Goal: Task Accomplishment & Management: Use online tool/utility

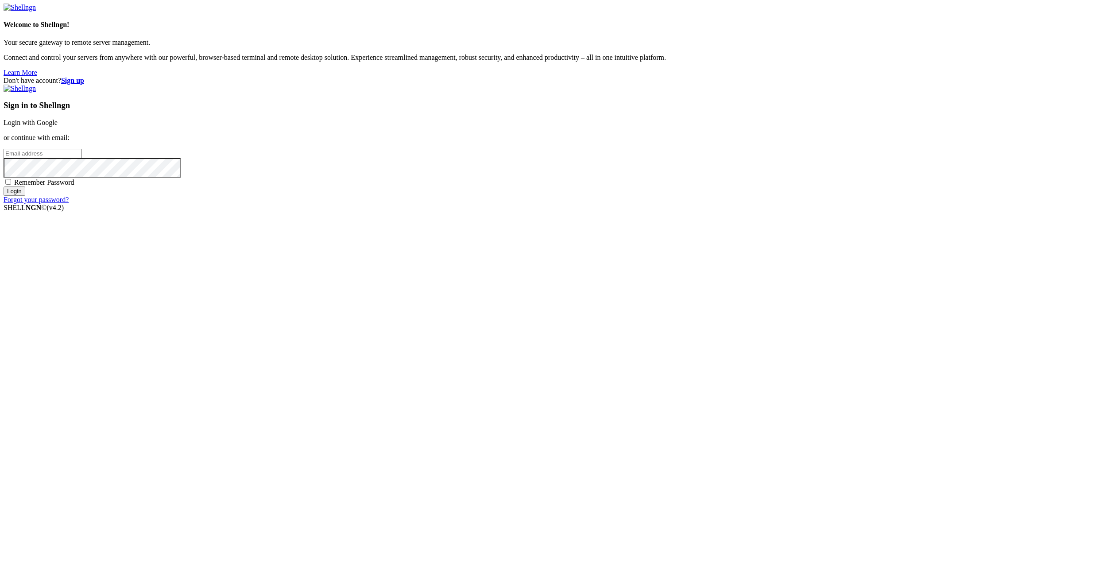
click at [82, 158] on input "email" at bounding box center [43, 153] width 78 height 9
click at [58, 126] on link "Login with Google" at bounding box center [31, 123] width 54 height 8
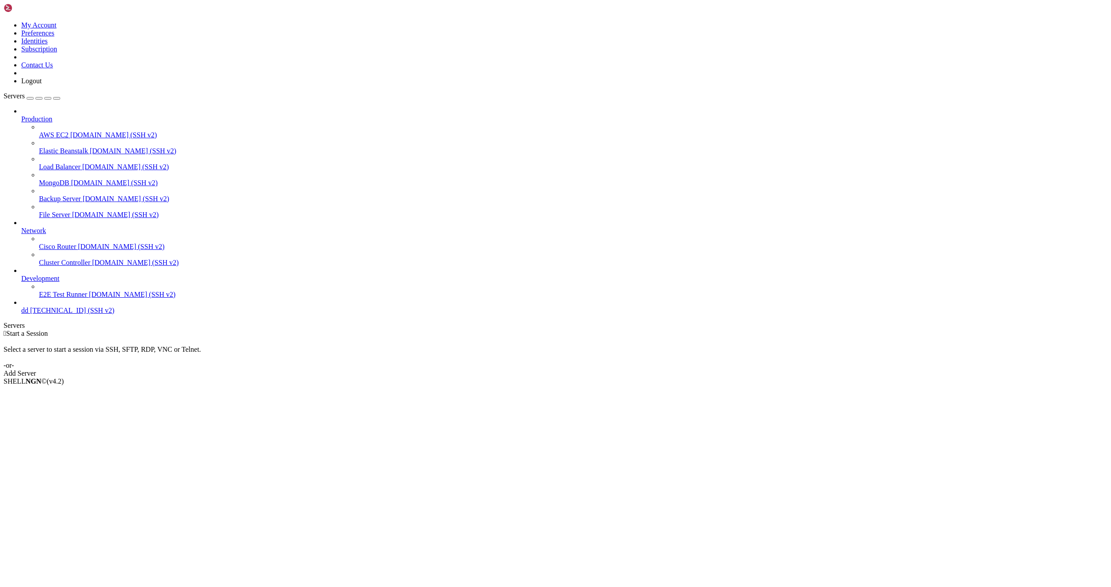
click at [80, 314] on link "dd [TECHNICAL_ID] (SSH v2)" at bounding box center [564, 310] width 1086 height 8
click at [53, 314] on link "dd [TECHNICAL_ID] (SSH v2)" at bounding box center [564, 310] width 1086 height 8
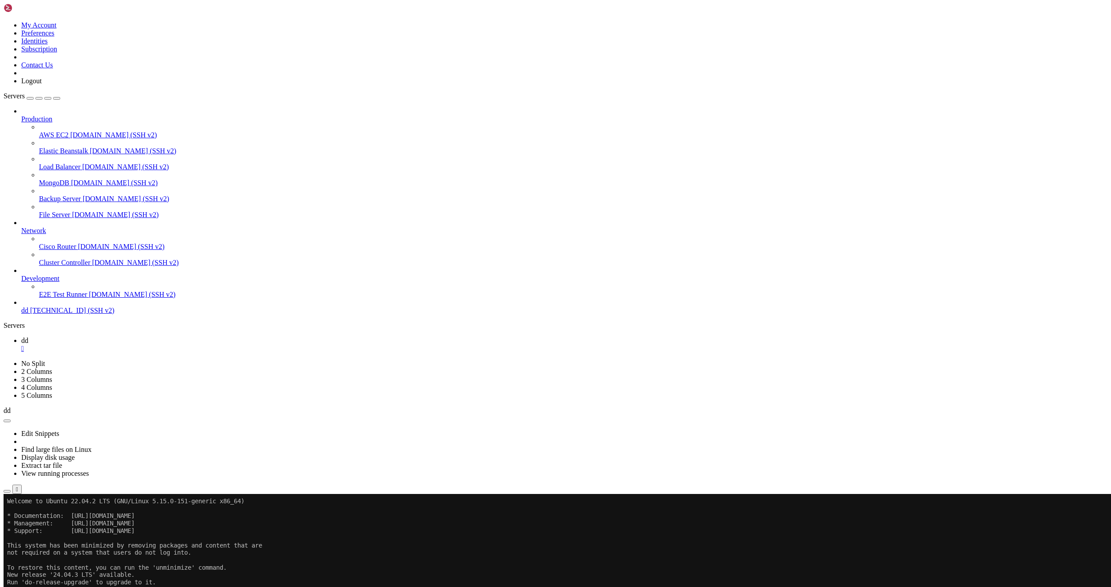
click at [7, 491] on icon "button" at bounding box center [7, 491] width 0 height 0
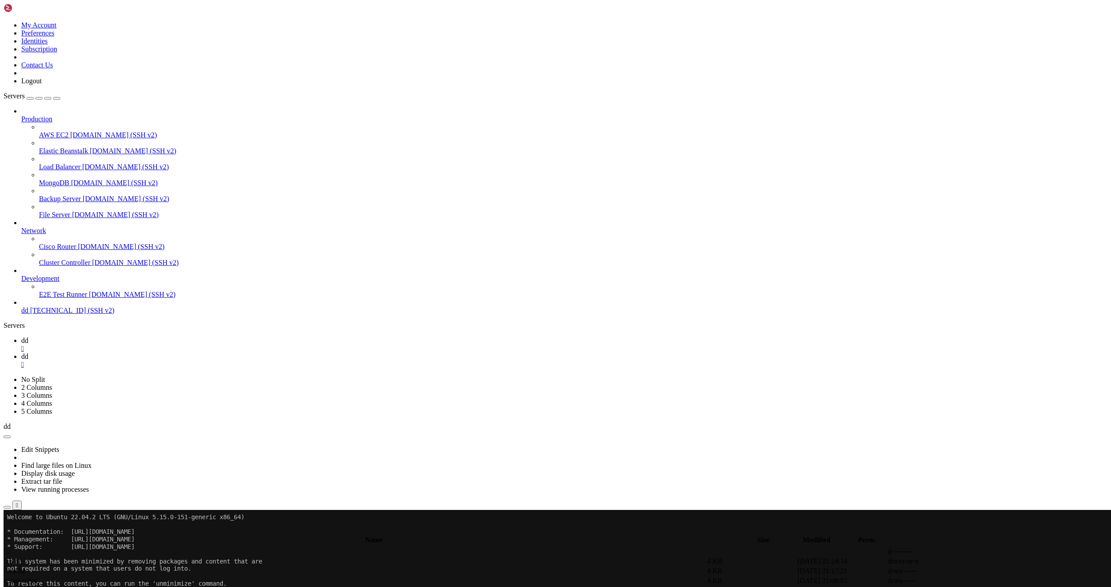
click at [28, 567] on span " scraper" at bounding box center [16, 571] width 23 height 8
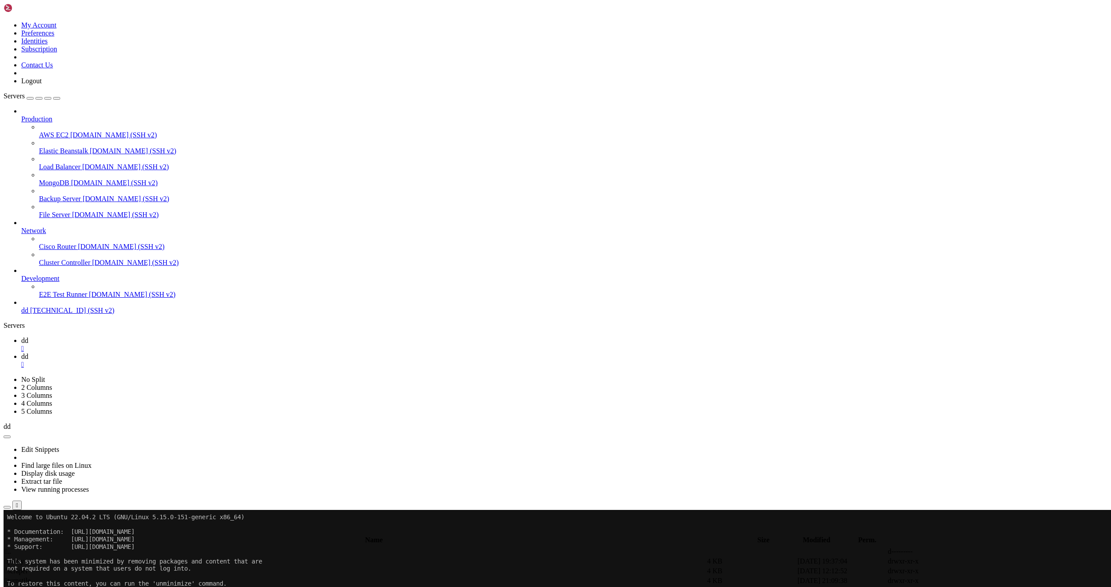
click at [28, 567] on span " scraper" at bounding box center [16, 571] width 23 height 8
type input "/root/cloudflare/scraper"
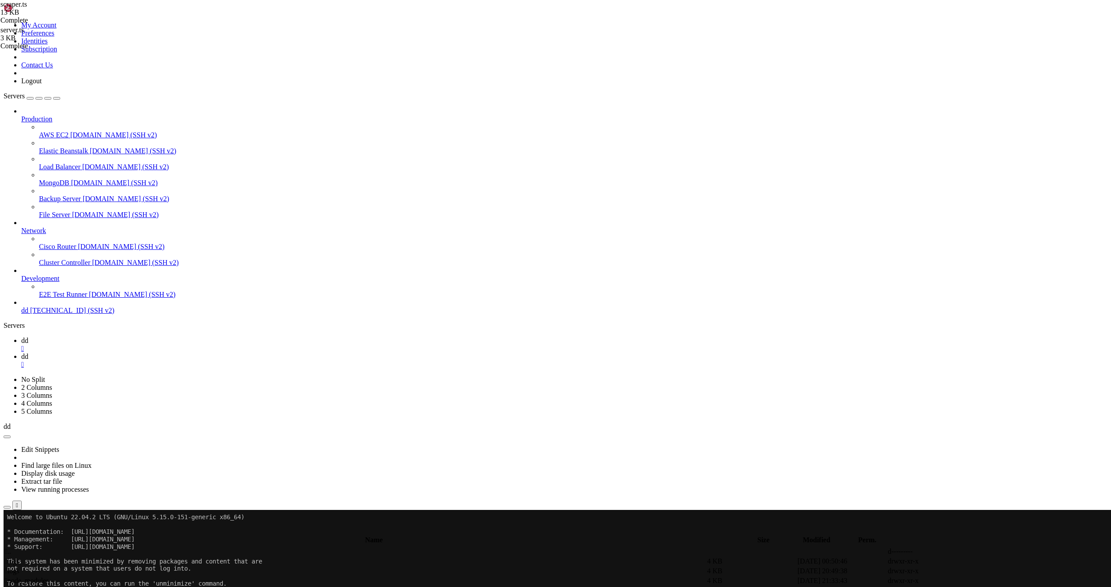
scroll to position [983, 0]
type textarea "}"
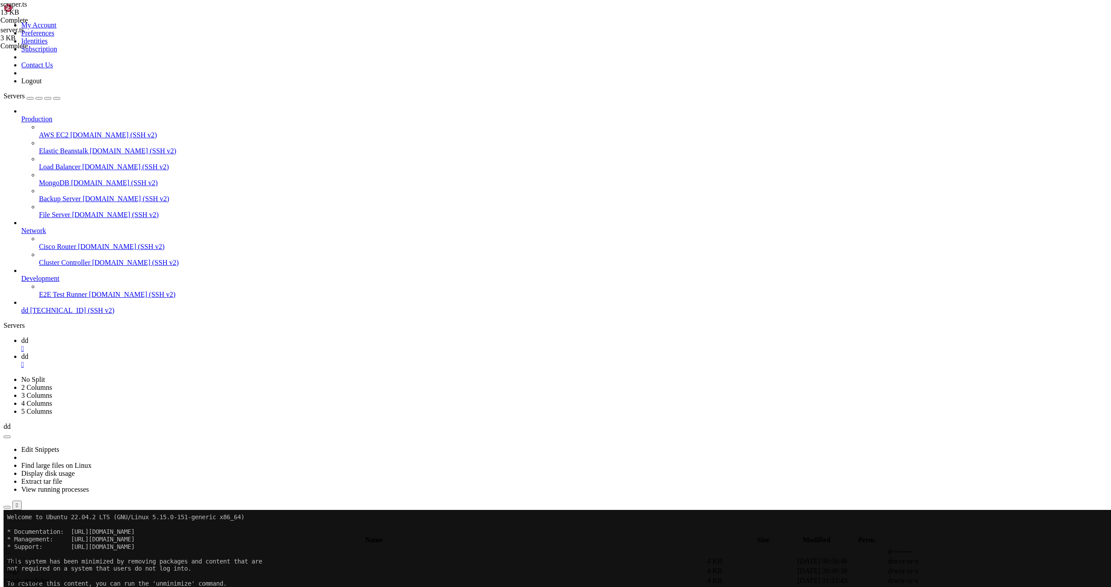
paste textarea "}"
type textarea "}"
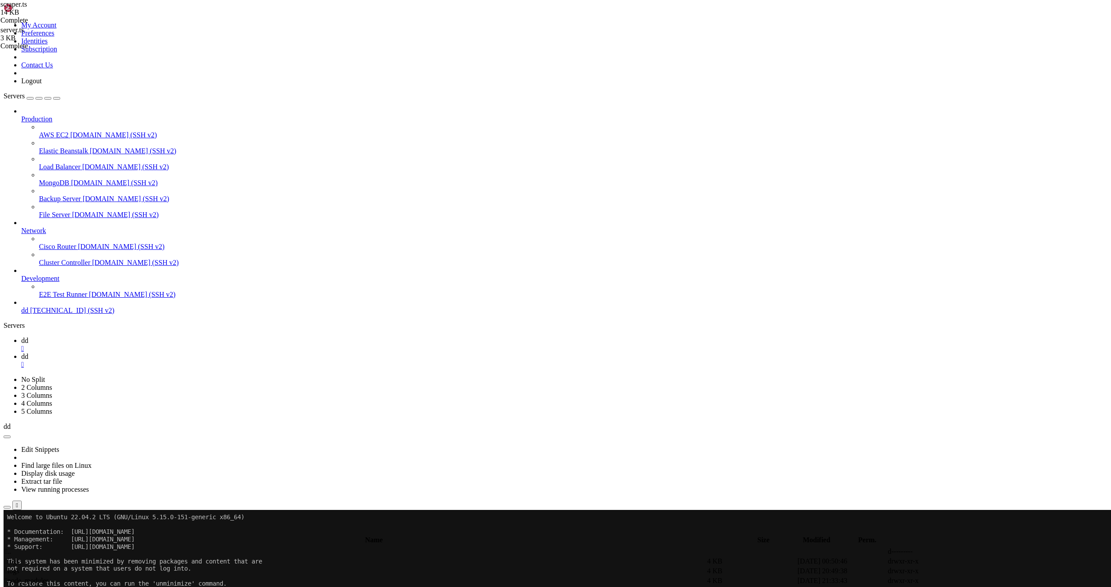
click at [118, 337] on link "dd " at bounding box center [564, 345] width 1086 height 16
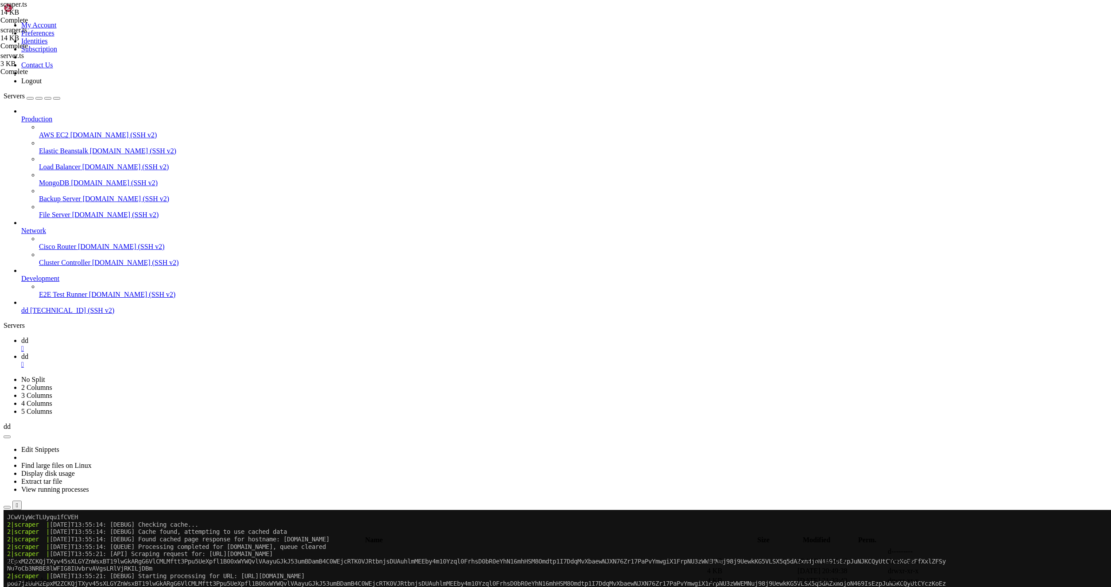
scroll to position [1046, 0]
drag, startPoint x: 162, startPoint y: 550, endPoint x: 399, endPoint y: 547, distance: 237.4
click at [399, 547] on x-row "2|scraper | [DATE]T13:55:14: [QUEUE] Processing completed for [DOMAIN_NAME], qu…" at bounding box center [503, 547] width 993 height 8
click at [444, 586] on x-row "2|scraper | [DATE]T13:55:21: [DEBUG] Checking cache..." at bounding box center [503, 598] width 993 height 8
drag, startPoint x: 408, startPoint y: 549, endPoint x: 156, endPoint y: 543, distance: 252.0
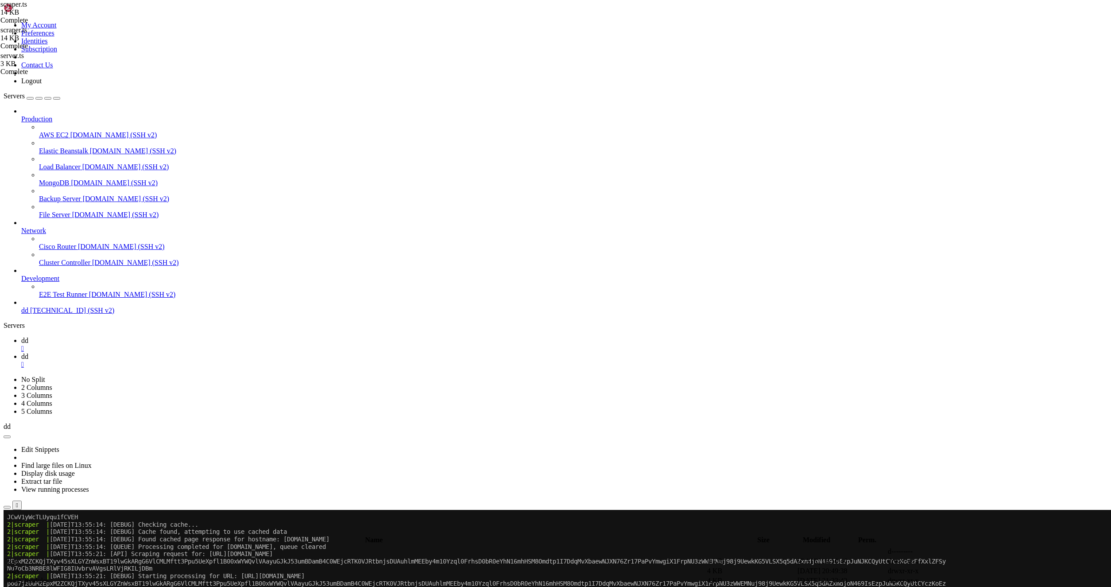
click at [156, 543] on x-row "2|scraper | [DATE]T13:55:14: [QUEUE] Processing completed for [DOMAIN_NAME], qu…" at bounding box center [503, 547] width 993 height 8
click at [185, 543] on x-row "2|scraper | [DATE]T13:55:14: [QUEUE] Processing completed for [DOMAIN_NAME], qu…" at bounding box center [503, 547] width 993 height 8
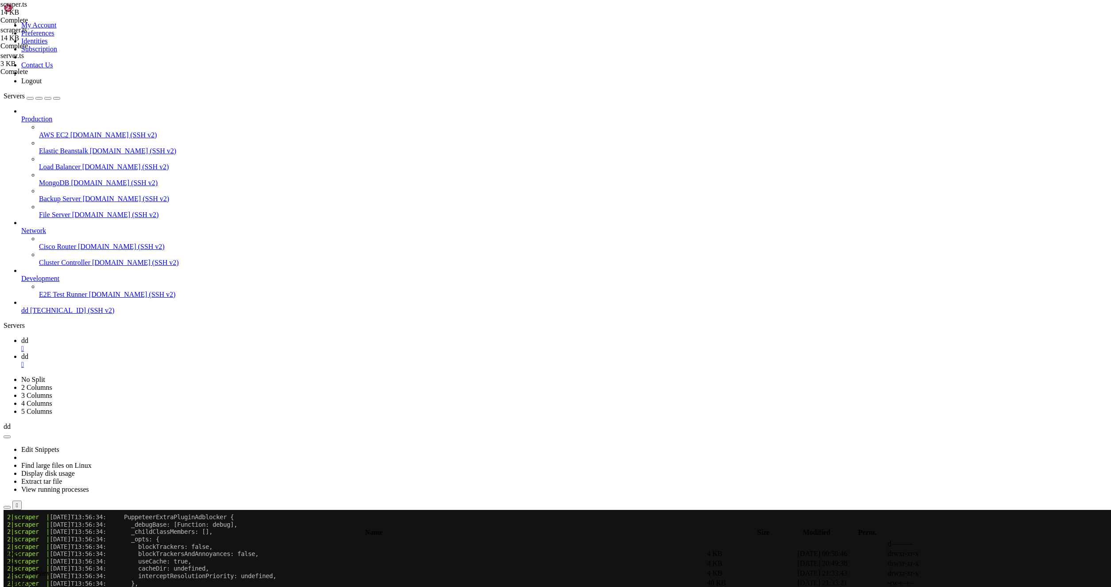
scroll to position [2681, 0]
click at [36, 314] on span "[TECHNICAL_ID] (SSH v2)" at bounding box center [72, 310] width 84 height 8
click at [163, 352] on link "dd " at bounding box center [564, 360] width 1086 height 16
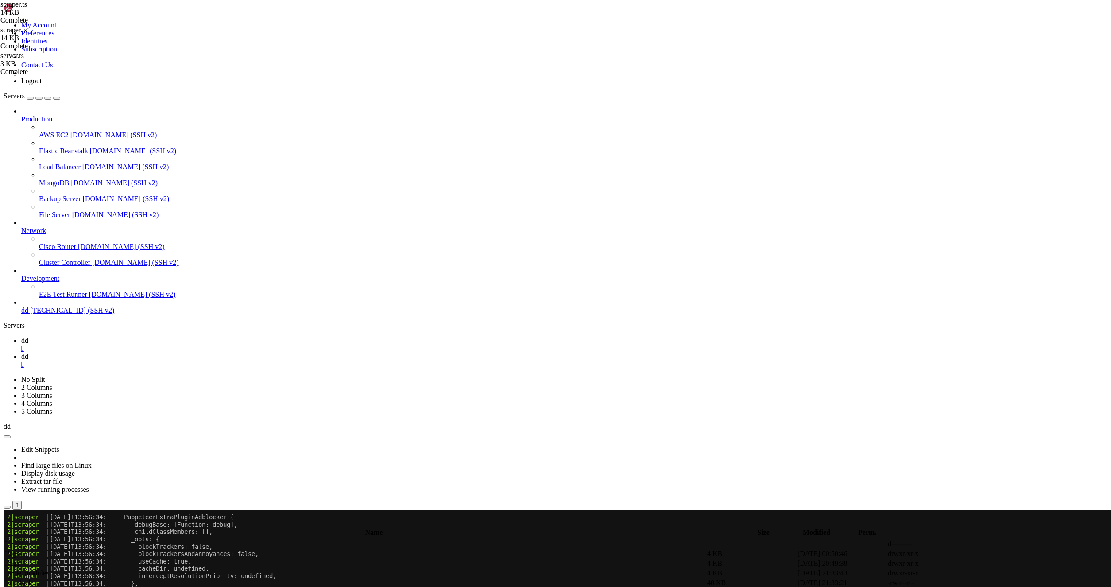
scroll to position [0, 15]
type textarea "options: CloudflareOptions = { delayBeforeClose: 0, cache: true }"
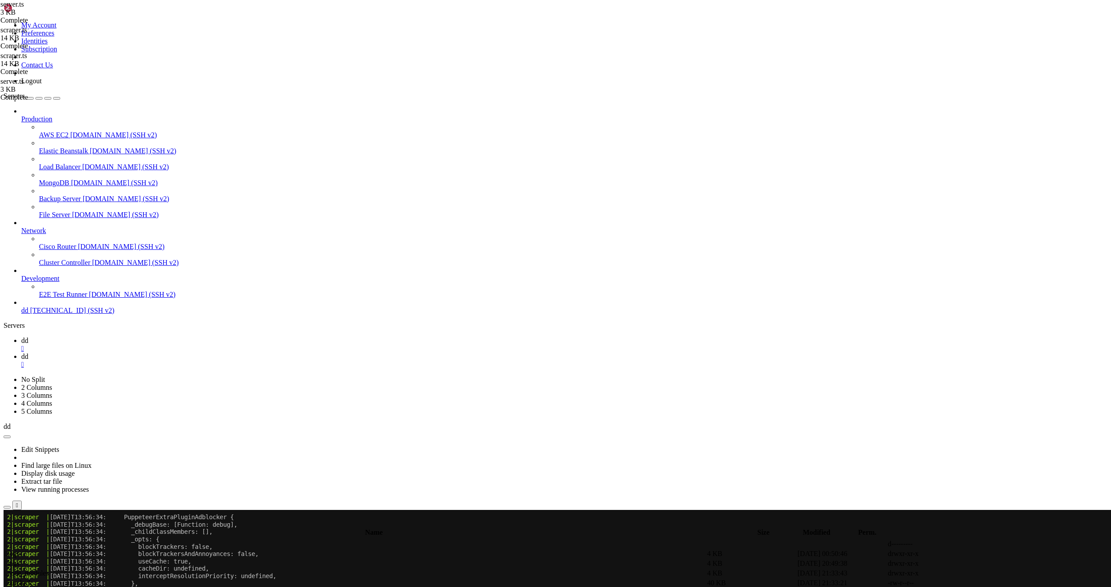
drag, startPoint x: 316, startPoint y: 231, endPoint x: 154, endPoint y: 229, distance: 162.1
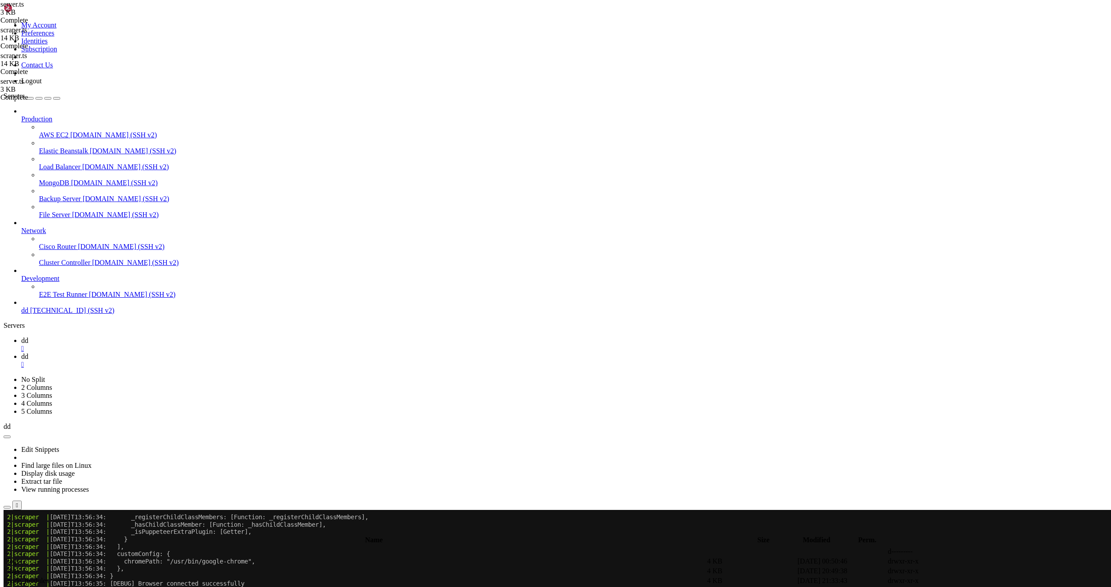
drag, startPoint x: 310, startPoint y: 229, endPoint x: 279, endPoint y: 228, distance: 30.1
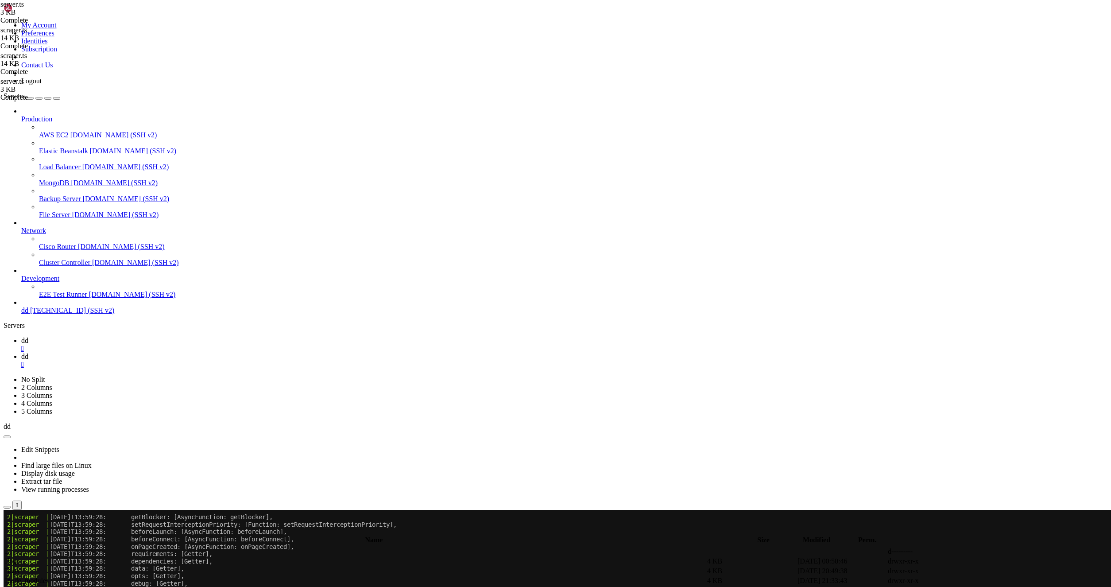
paste textarea "!== 'fals"
type textarea "const useCache = url.searchParams.get('cache') !== 'false'"
click at [28, 337] on span "dd" at bounding box center [24, 341] width 7 height 8
